Goal: Transaction & Acquisition: Purchase product/service

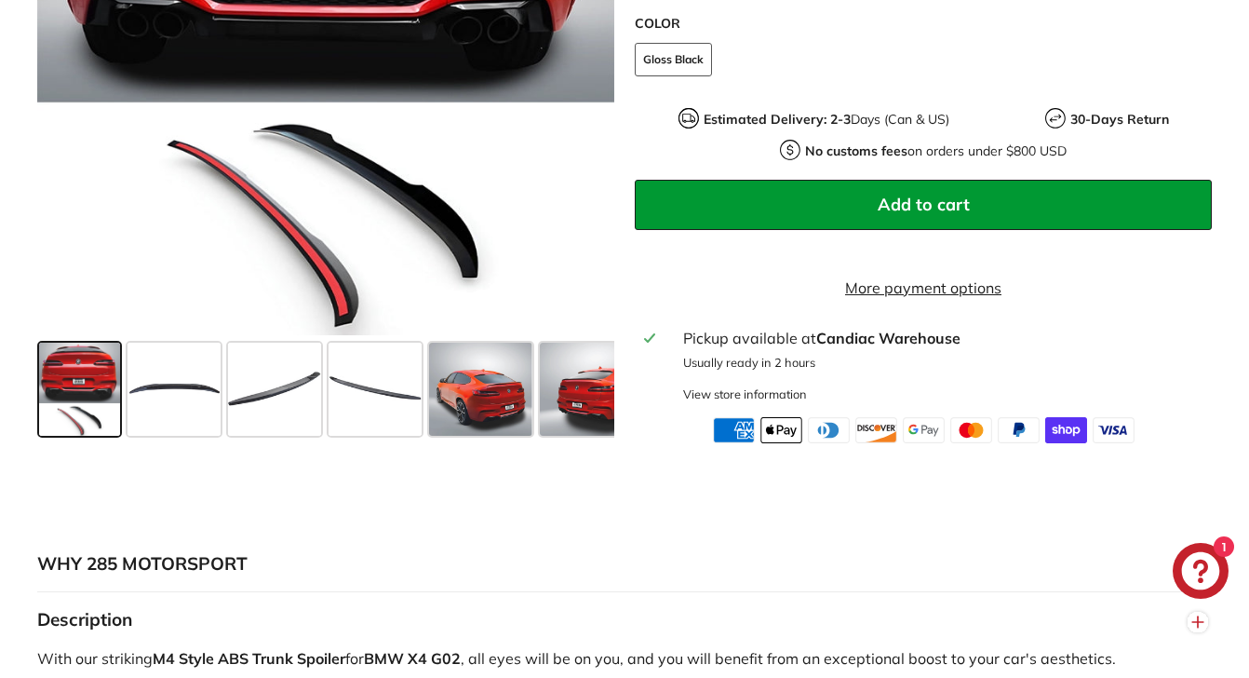
scroll to position [707, 0]
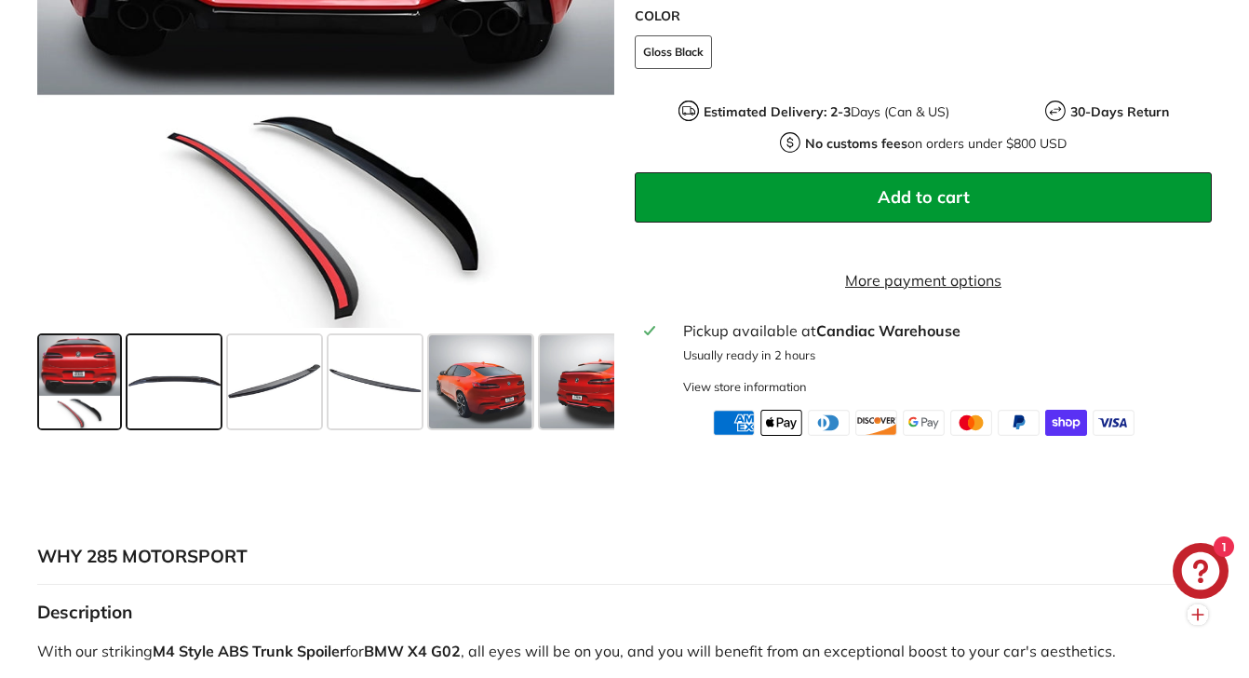
click at [182, 392] on span at bounding box center [174, 381] width 93 height 93
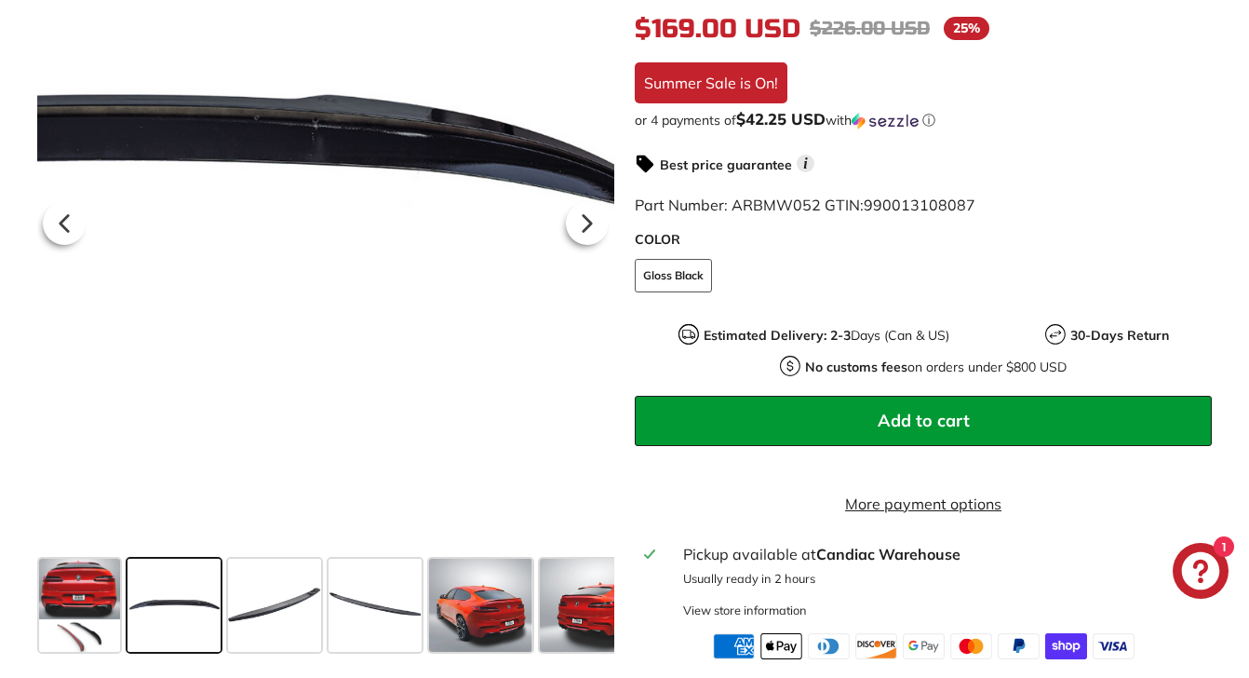
scroll to position [480, 0]
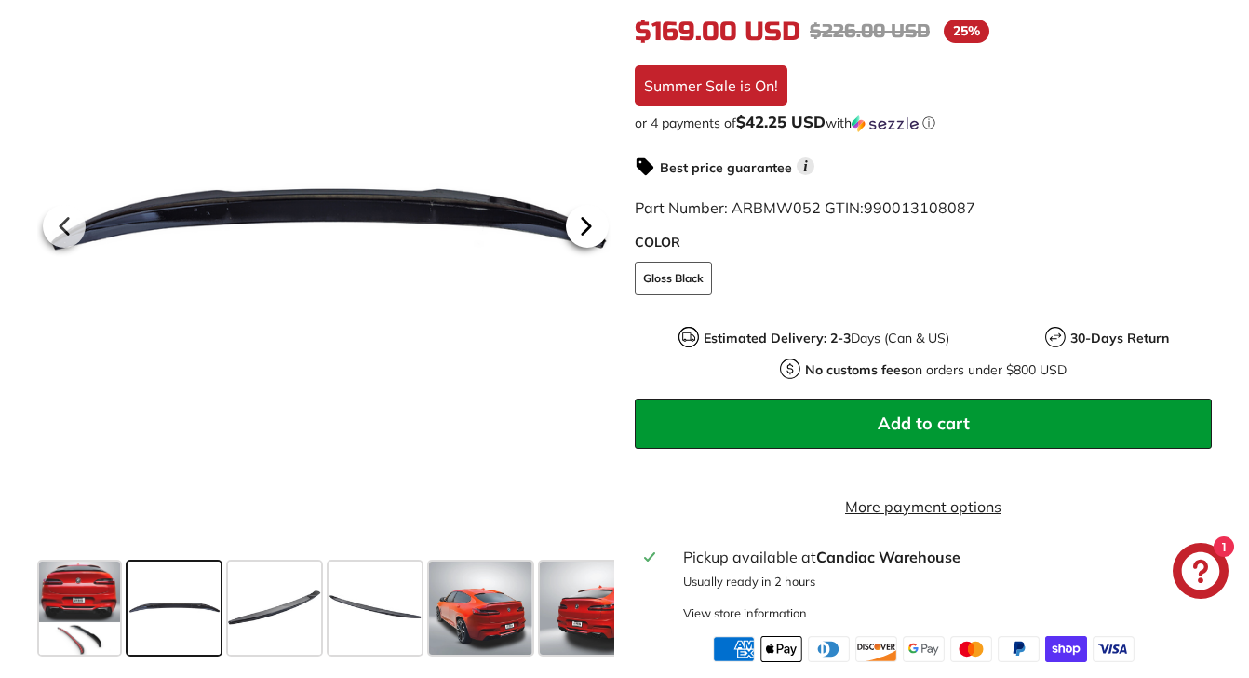
click at [587, 235] on icon at bounding box center [586, 227] width 7 height 16
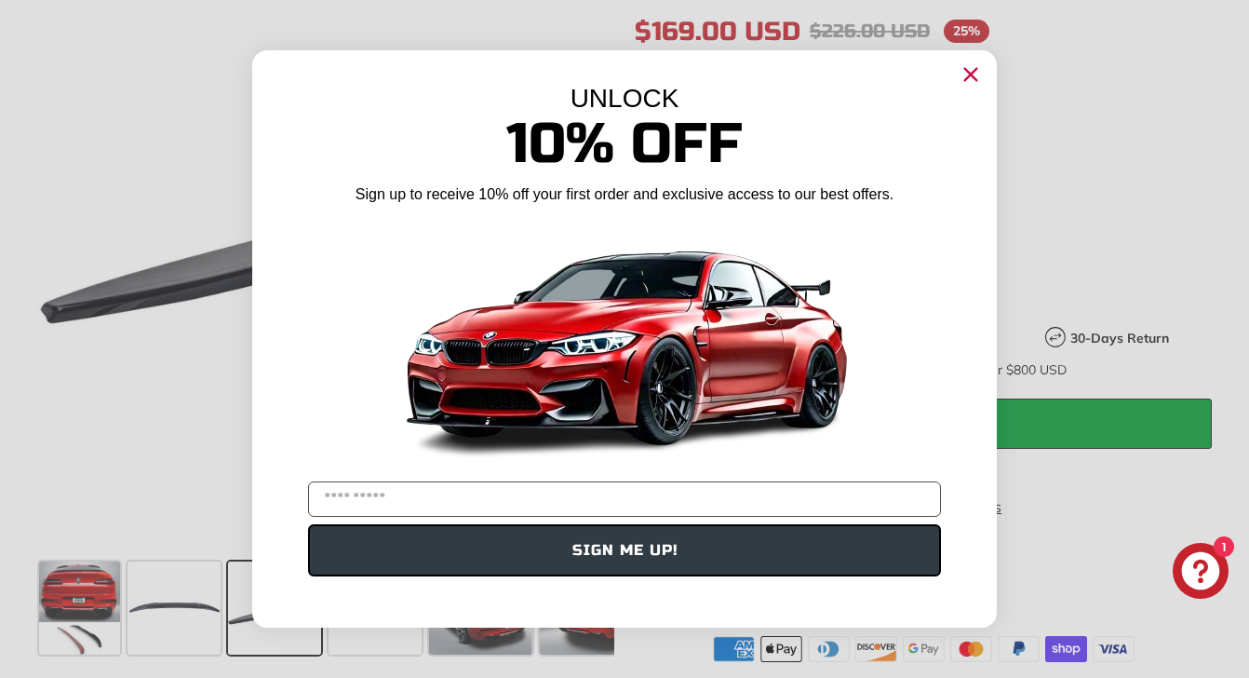
click at [973, 72] on icon "Close dialog" at bounding box center [971, 75] width 12 height 12
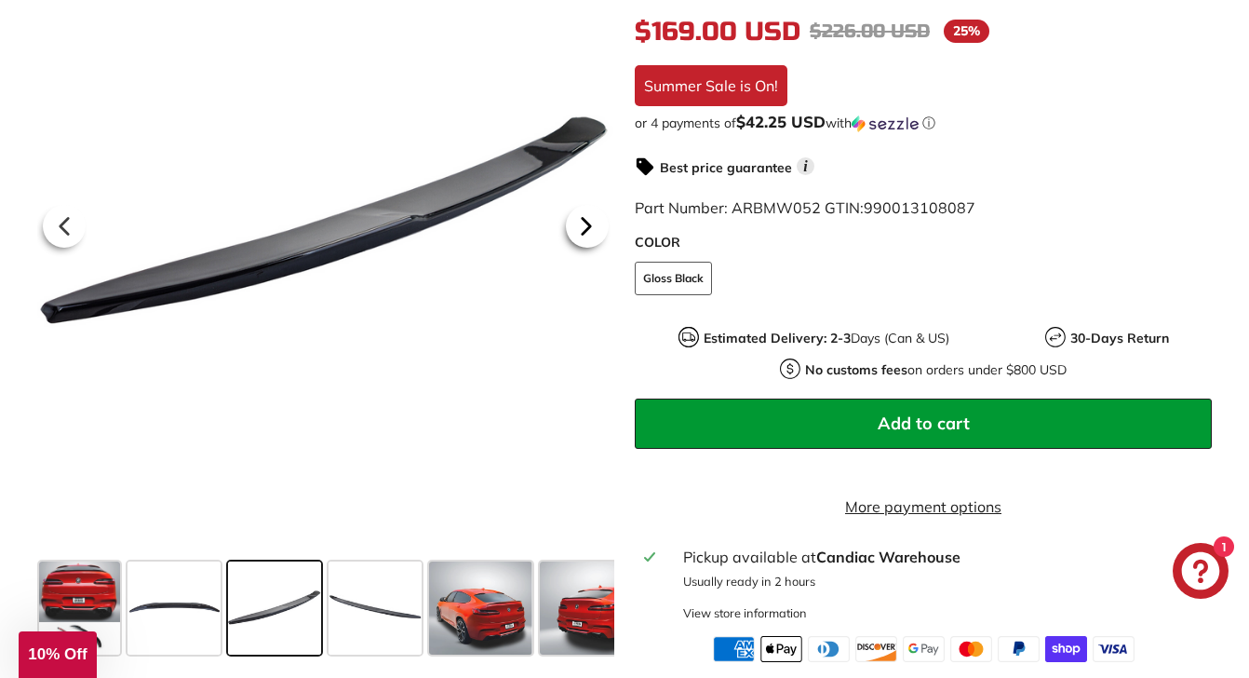
click at [583, 235] on icon at bounding box center [586, 227] width 7 height 16
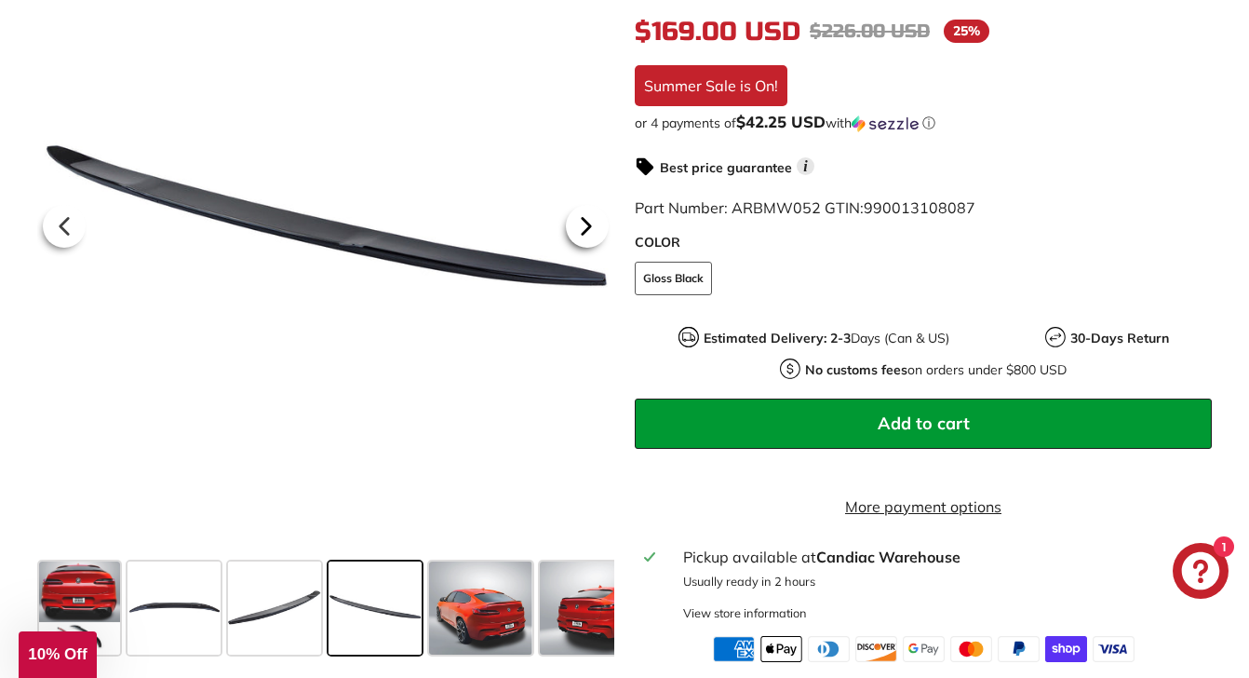
click at [583, 235] on icon at bounding box center [586, 227] width 7 height 16
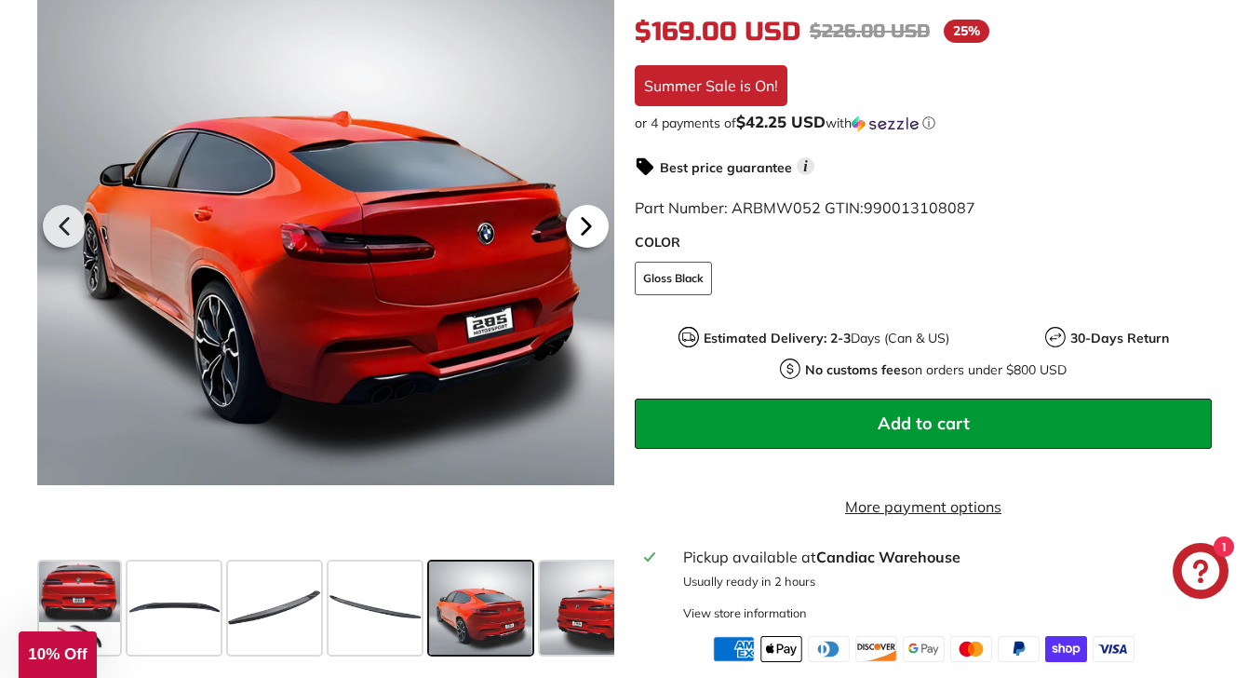
click at [582, 243] on icon at bounding box center [586, 226] width 43 height 43
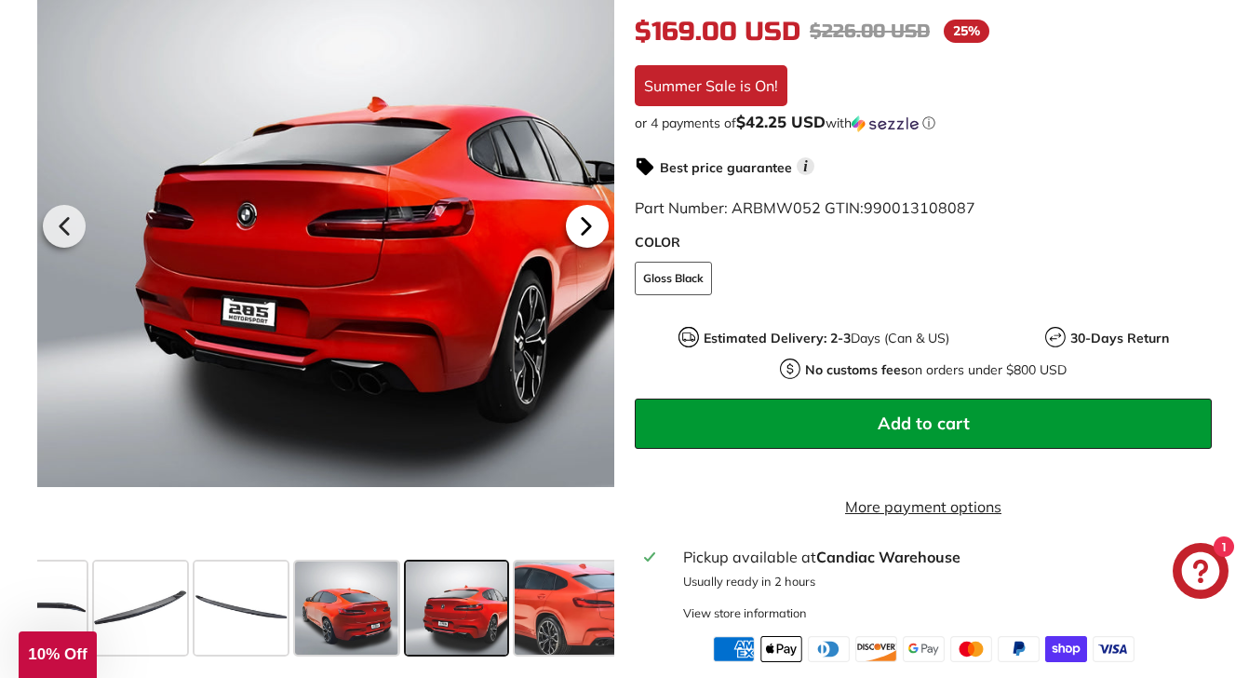
scroll to position [0, 265]
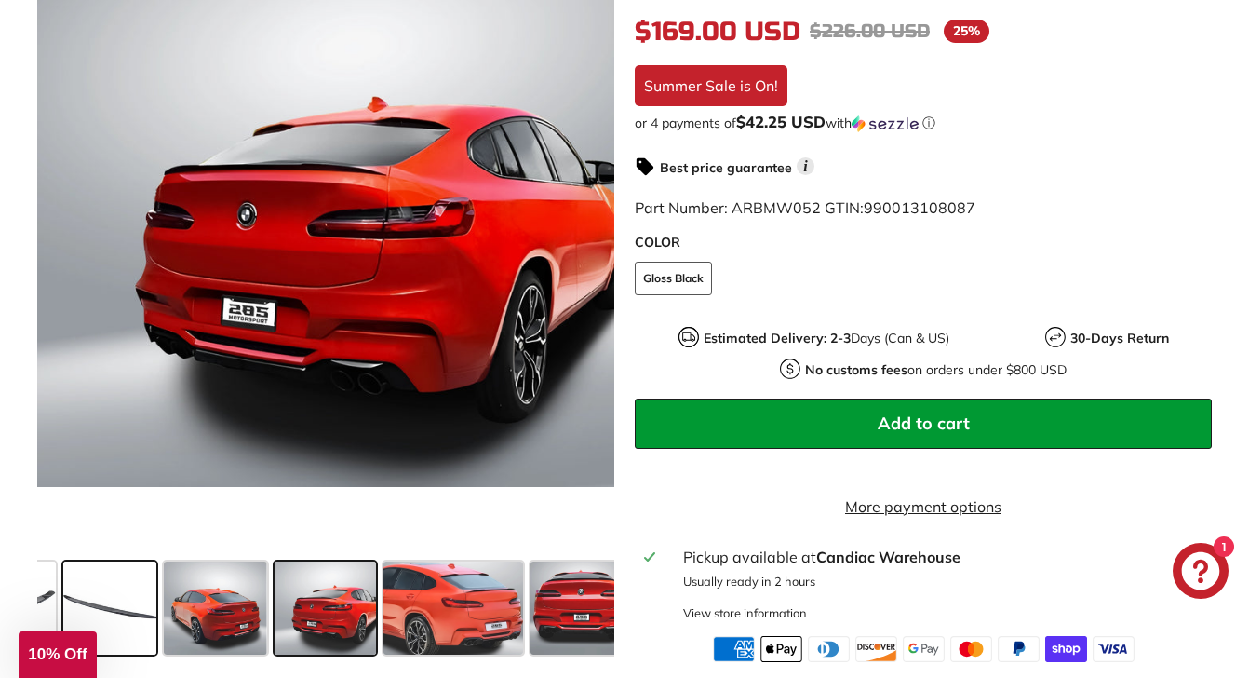
click at [122, 628] on span at bounding box center [109, 607] width 93 height 93
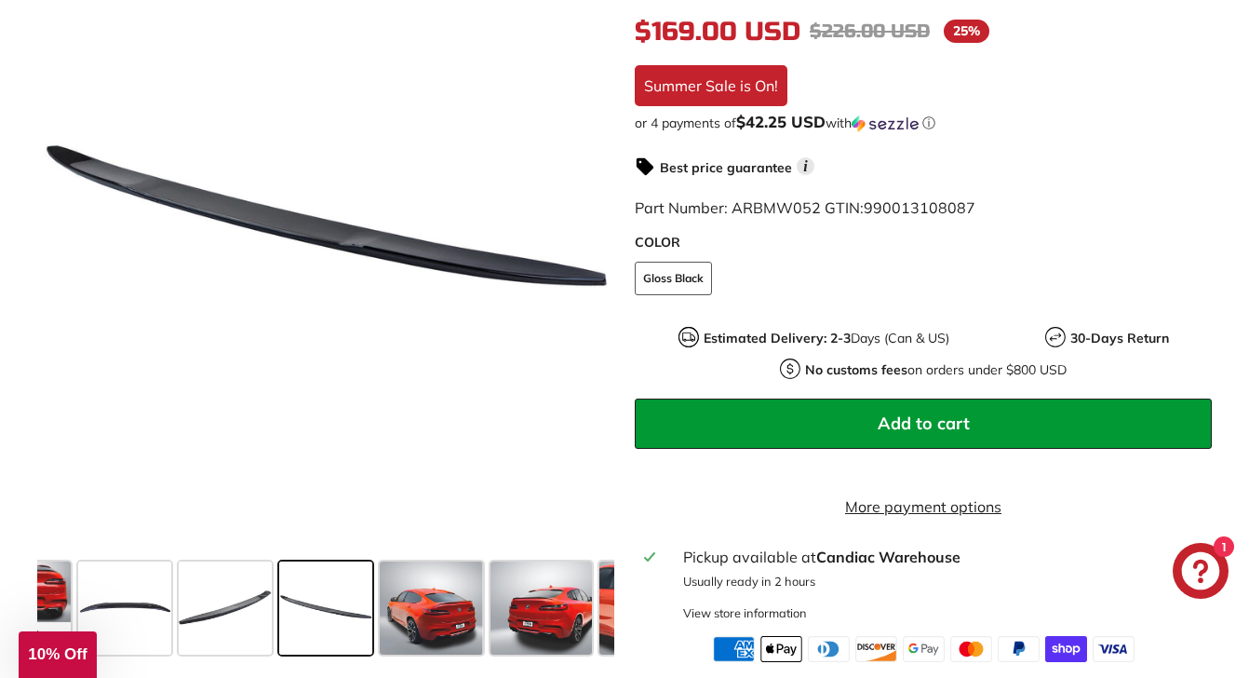
scroll to position [0, 49]
click at [203, 624] on span at bounding box center [225, 607] width 93 height 93
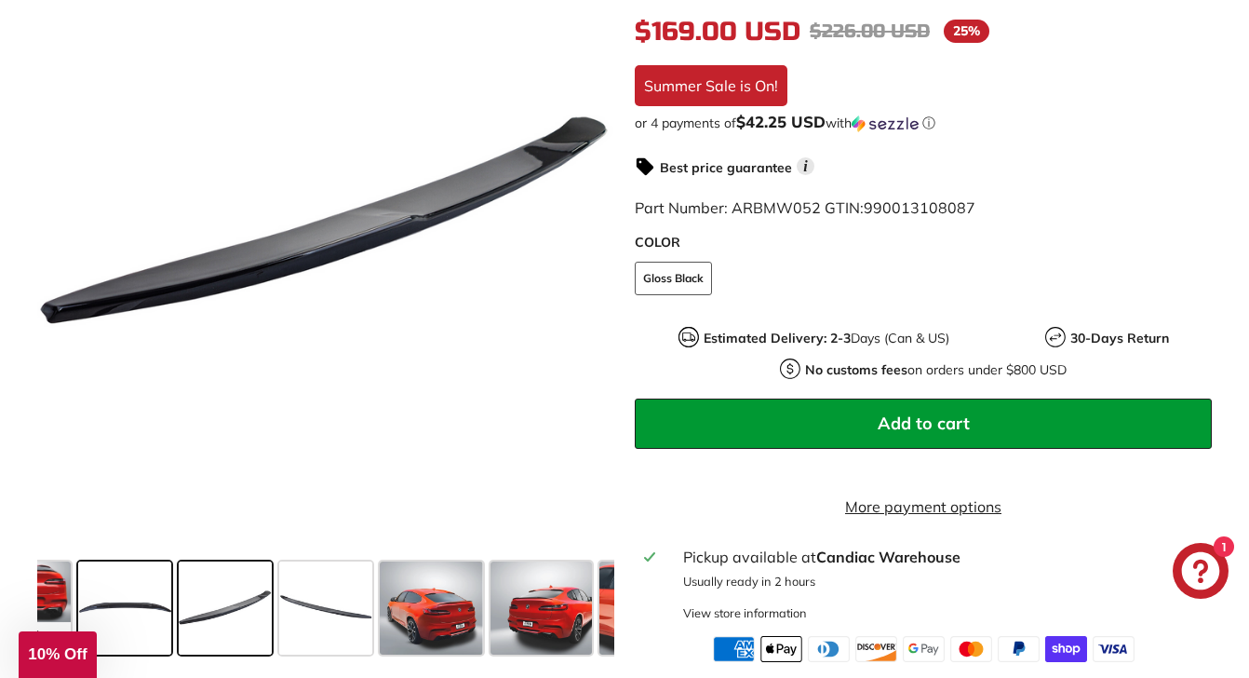
click at [132, 634] on span at bounding box center [124, 607] width 93 height 93
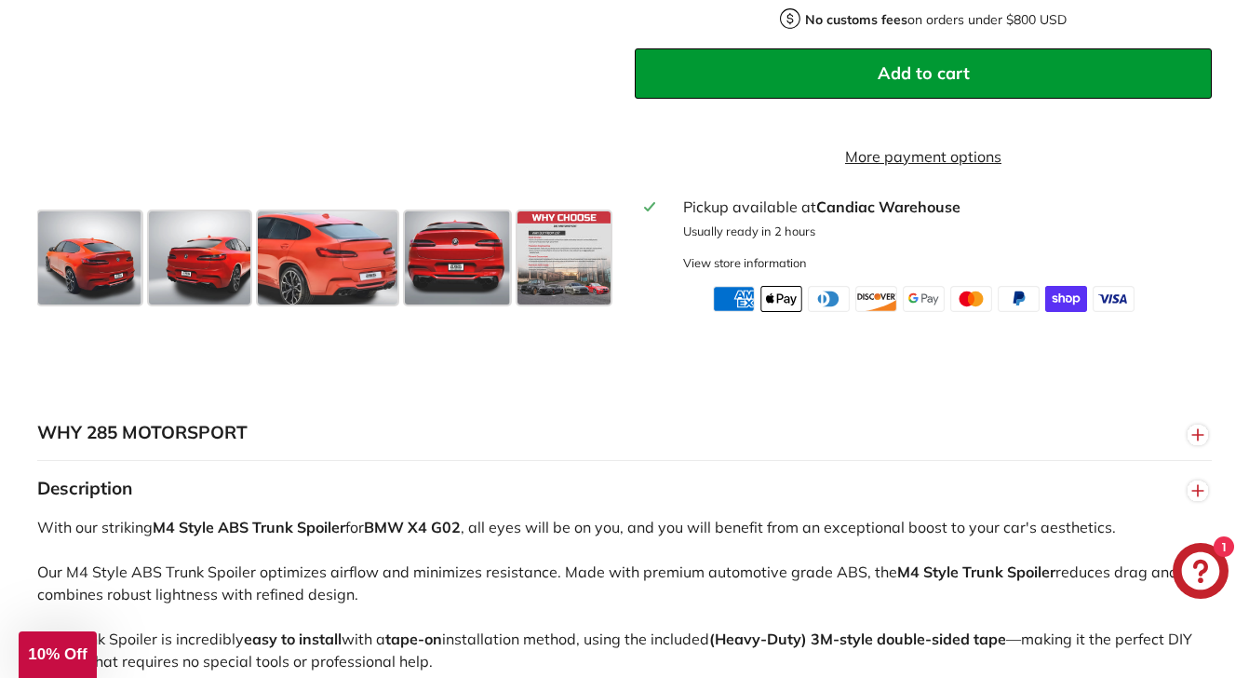
scroll to position [833, 0]
